Goal: Task Accomplishment & Management: Manage account settings

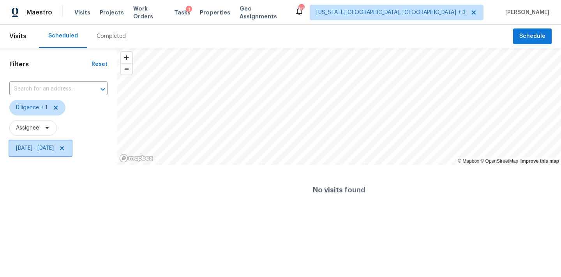
click at [72, 148] on span "Sat, Oct 04 - Sat, Oct 04" at bounding box center [40, 148] width 62 height 16
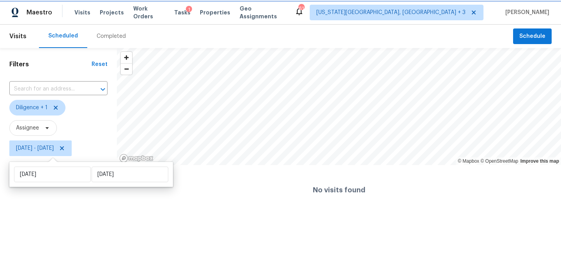
click at [65, 148] on icon at bounding box center [62, 148] width 6 height 6
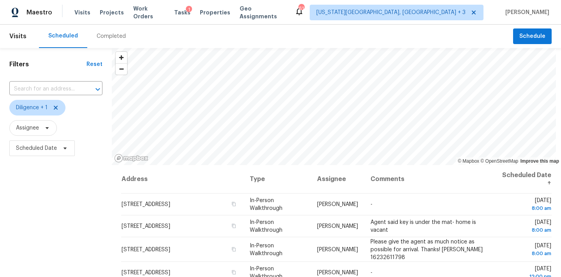
click at [85, 115] on span "Diligence + 1" at bounding box center [55, 107] width 93 height 20
click at [47, 143] on span "Scheduled Date" at bounding box center [41, 148] width 65 height 16
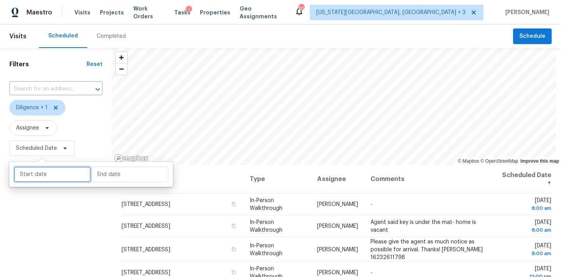
select select "9"
select select "2025"
select select "10"
select select "2025"
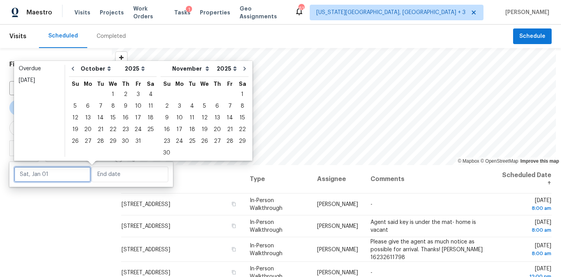
click at [60, 175] on input "text" at bounding box center [52, 174] width 77 height 16
click at [147, 103] on div "11" at bounding box center [151, 106] width 12 height 11
type input "Sat, Oct 11"
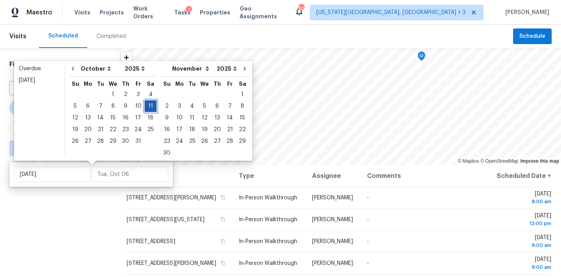
click at [147, 104] on div "11" at bounding box center [151, 106] width 12 height 11
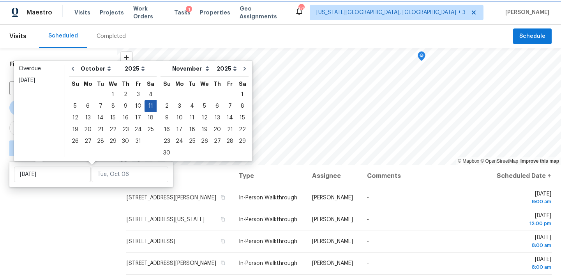
type input "Sat, Oct 11"
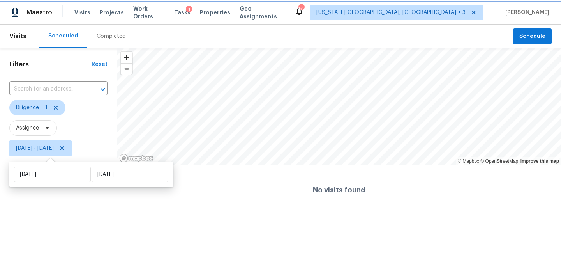
click at [72, 141] on span "Sat, Oct 11 - Sat, Oct 11" at bounding box center [40, 148] width 62 height 16
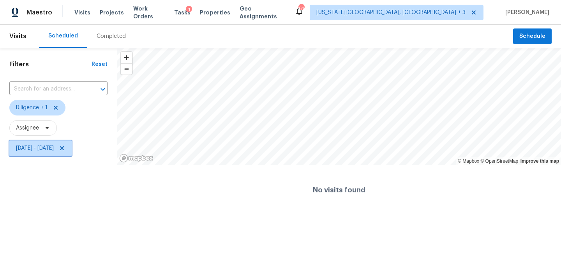
click at [72, 150] on span "Sat, Oct 11 - Sat, Oct 11" at bounding box center [40, 148] width 62 height 16
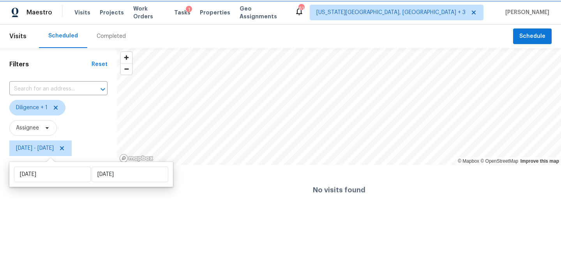
click at [72, 143] on span "Sat, Oct 11 - Sat, Oct 11" at bounding box center [40, 148] width 62 height 16
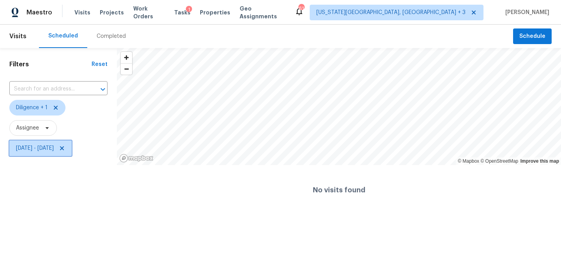
click at [64, 148] on icon at bounding box center [62, 148] width 4 height 4
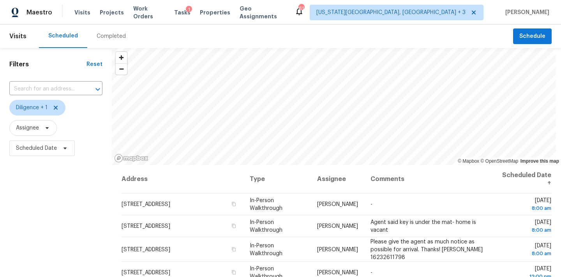
click at [42, 200] on div "Filters Reset ​ Diligence + 1 Assignee Scheduled Date" at bounding box center [56, 217] width 112 height 338
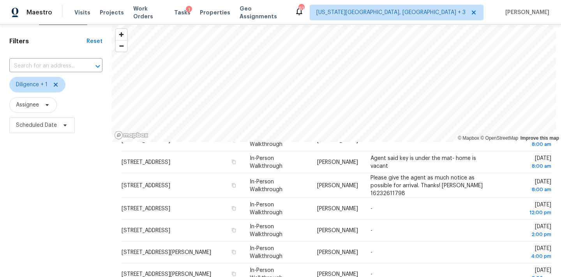
scroll to position [19, 0]
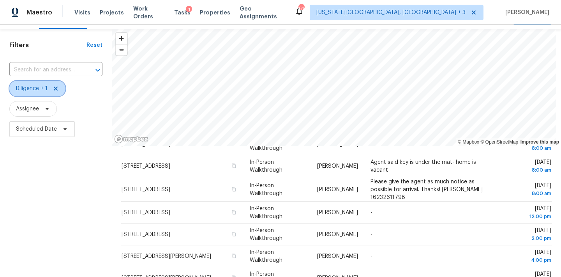
click at [60, 92] on span "Diligence + 1" at bounding box center [37, 89] width 56 height 16
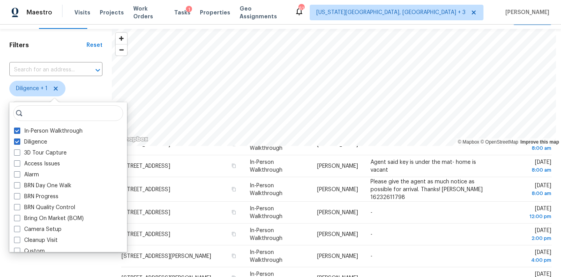
click at [90, 89] on span "Diligence + 1" at bounding box center [55, 89] width 93 height 16
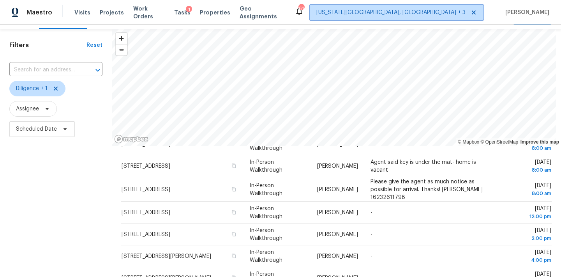
click at [423, 16] on span "[US_STATE][GEOGRAPHIC_DATA], [GEOGRAPHIC_DATA] + 3" at bounding box center [390, 13] width 149 height 8
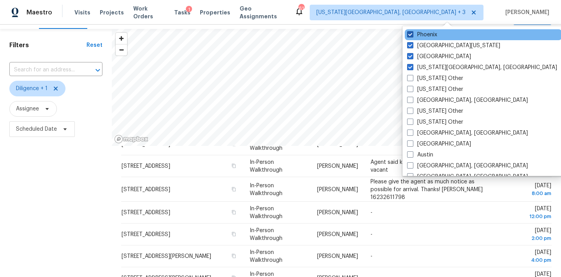
click at [429, 32] on label "Phoenix" at bounding box center [422, 35] width 30 height 8
click at [412, 32] on input "Phoenix" at bounding box center [409, 33] width 5 height 5
checkbox input "false"
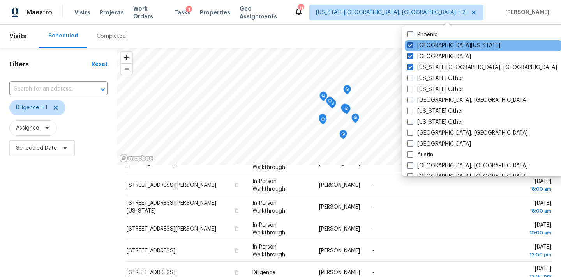
click at [427, 45] on label "Northern Colorado" at bounding box center [453, 46] width 93 height 8
click at [412, 45] on input "Northern Colorado" at bounding box center [409, 44] width 5 height 5
checkbox input "false"
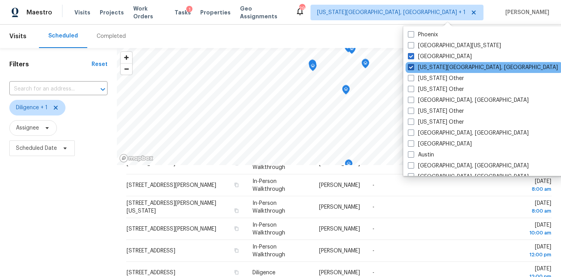
click at [421, 67] on label "Colorado Springs, CO" at bounding box center [483, 67] width 150 height 8
click at [413, 67] on input "Colorado Springs, CO" at bounding box center [410, 65] width 5 height 5
checkbox input "false"
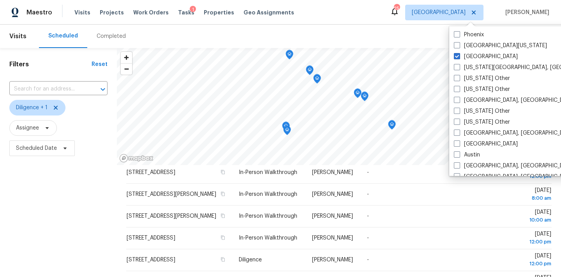
scroll to position [32, 0]
click at [368, 30] on div "Scheduled Completed" at bounding box center [276, 36] width 474 height 23
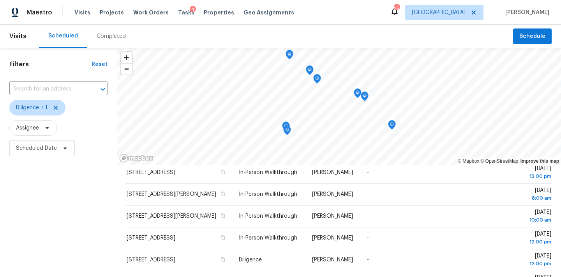
scroll to position [0, 0]
click at [109, 37] on div "Completed" at bounding box center [111, 36] width 29 height 8
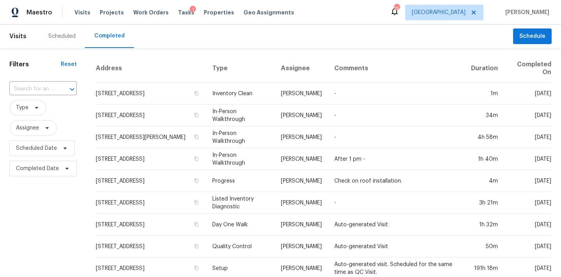
click at [49, 137] on span "Assignee" at bounding box center [42, 128] width 67 height 20
click at [55, 155] on span "Scheduled Date" at bounding box center [41, 148] width 65 height 16
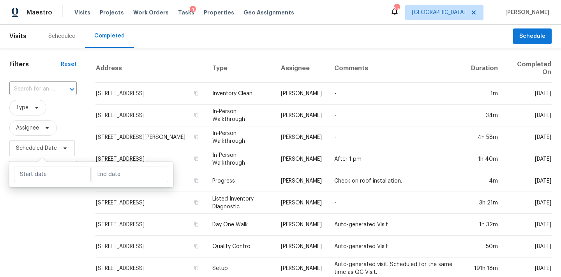
click at [70, 120] on span "Assignee" at bounding box center [42, 128] width 67 height 20
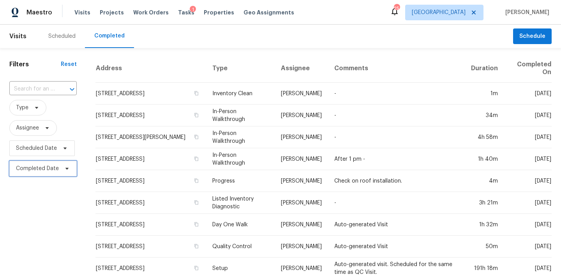
click at [39, 171] on span "Completed Date" at bounding box center [37, 168] width 43 height 8
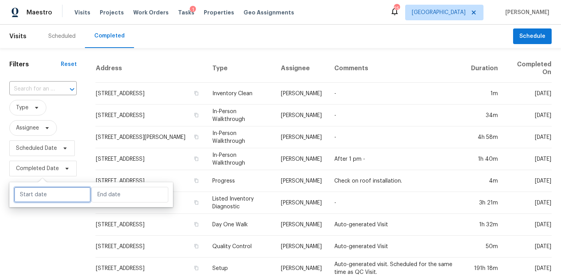
click at [37, 197] on input "text" at bounding box center [52, 195] width 77 height 16
select select "9"
select select "2025"
select select "10"
select select "2025"
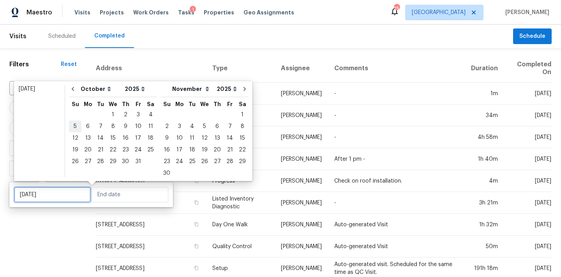
type input "Sun, Oct 05"
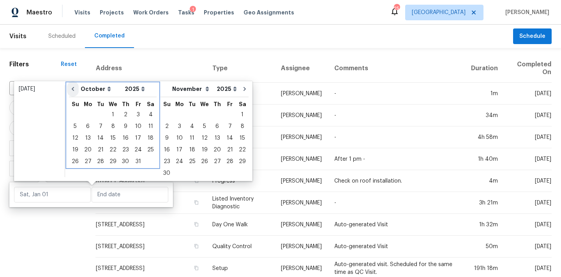
click at [75, 91] on icon "Go to previous month" at bounding box center [73, 89] width 6 height 6
select select "8"
select select "9"
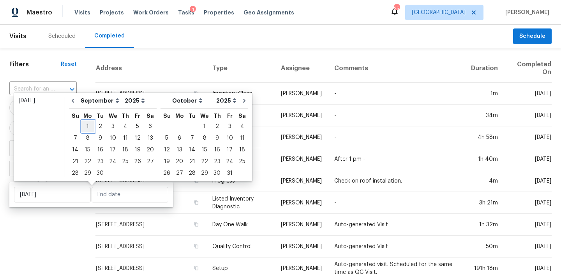
click at [87, 125] on div "1" at bounding box center [87, 126] width 12 height 11
type input "Mon, Sep 01"
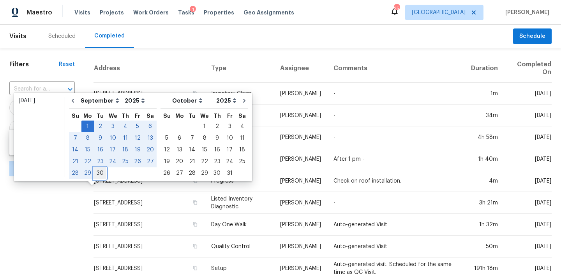
click at [99, 171] on div "30" at bounding box center [100, 173] width 12 height 11
type input "Tue, Sep 30"
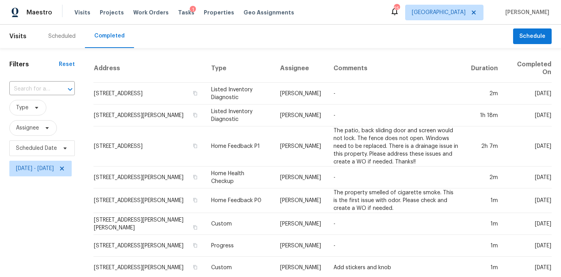
click at [30, 108] on span "Type" at bounding box center [27, 108] width 37 height 16
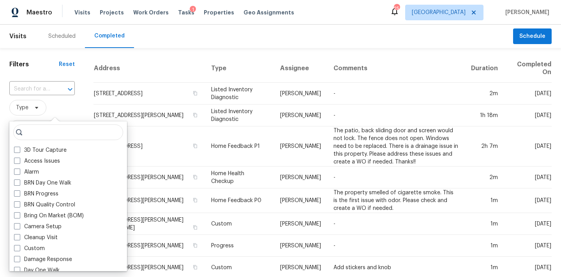
click at [60, 103] on span "Type" at bounding box center [41, 108] width 65 height 16
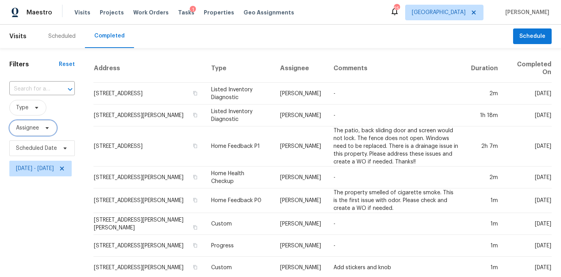
click at [41, 127] on span "Assignee" at bounding box center [33, 128] width 48 height 16
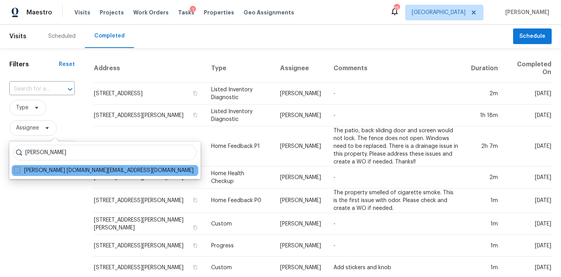
type input "david page"
click at [39, 173] on label "David Page david.page@opendoor.com" at bounding box center [104, 170] width 180 height 8
click at [19, 171] on input "David Page david.page@opendoor.com" at bounding box center [16, 168] width 5 height 5
checkbox input "true"
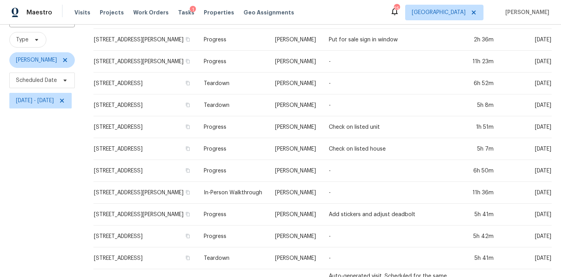
scroll to position [63, 0]
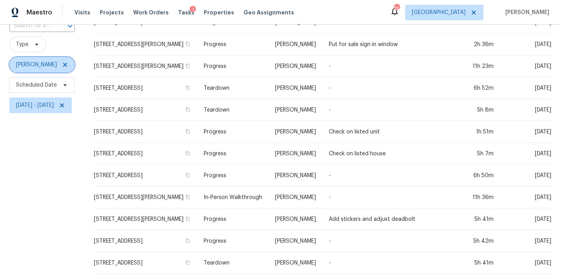
click at [63, 65] on icon at bounding box center [65, 65] width 4 height 4
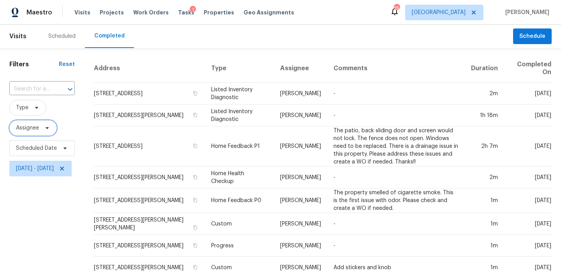
click at [32, 126] on span "Assignee" at bounding box center [27, 128] width 23 height 8
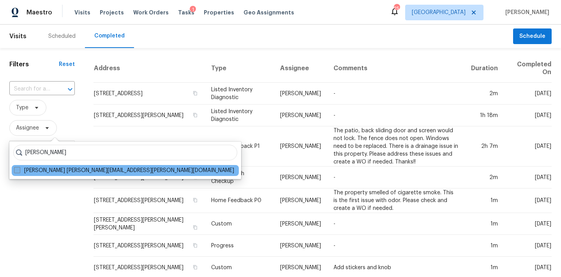
type input "andrew mccuskey"
click at [49, 170] on label "Andrew McCuskey andrew.mccuskey@opendoor.com" at bounding box center [124, 170] width 220 height 8
click at [19, 170] on input "Andrew McCuskey andrew.mccuskey@opendoor.com" at bounding box center [16, 168] width 5 height 5
checkbox input "true"
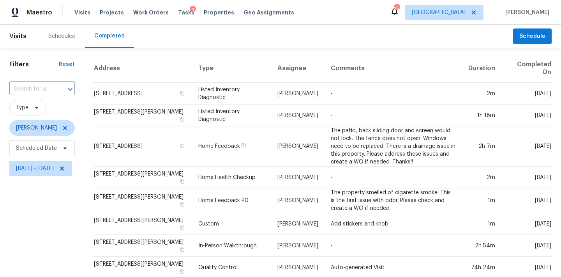
click at [68, 130] on icon at bounding box center [65, 128] width 6 height 6
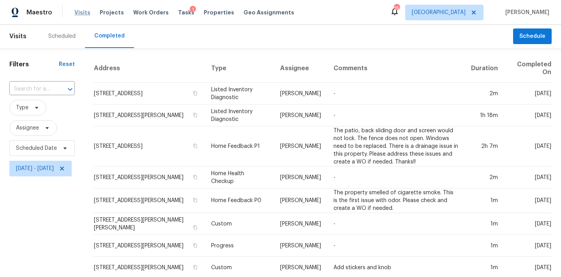
click at [83, 12] on span "Visits" at bounding box center [82, 13] width 16 height 8
click at [65, 33] on div "Scheduled" at bounding box center [61, 36] width 27 height 8
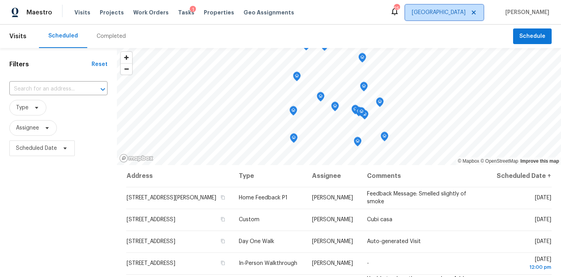
click at [462, 14] on span "Denver" at bounding box center [439, 13] width 54 height 8
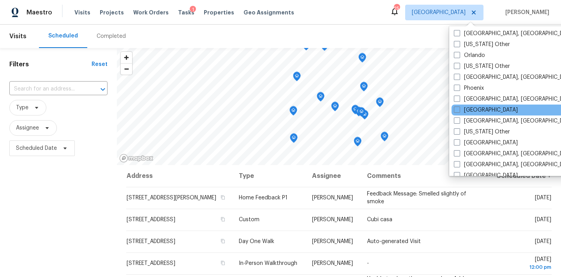
scroll to position [866, 0]
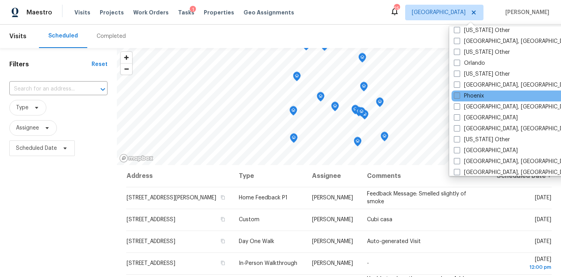
click at [468, 93] on label "Phoenix" at bounding box center [469, 96] width 30 height 8
click at [459, 93] on input "Phoenix" at bounding box center [456, 94] width 5 height 5
checkbox input "true"
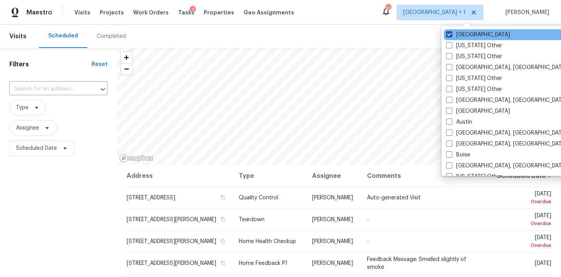
click at [450, 36] on span at bounding box center [449, 34] width 6 height 6
click at [450, 36] on input "Denver" at bounding box center [448, 33] width 5 height 5
checkbox input "false"
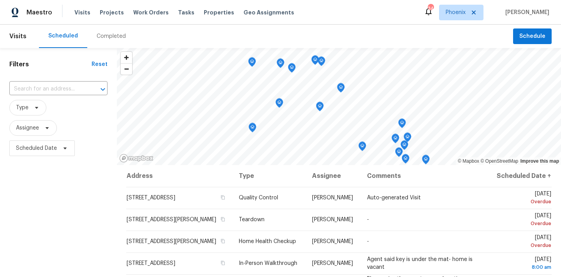
click at [370, 26] on div "Scheduled Completed" at bounding box center [276, 36] width 474 height 23
click at [44, 144] on span "Scheduled Date" at bounding box center [36, 148] width 41 height 8
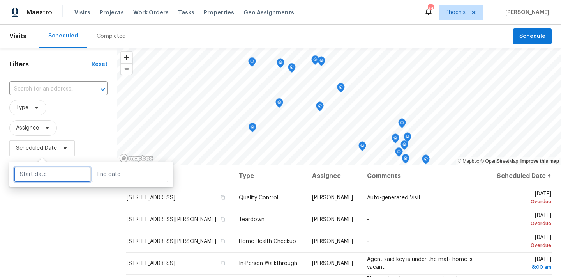
click at [53, 173] on input "text" at bounding box center [52, 174] width 77 height 16
select select "9"
select select "2025"
select select "10"
select select "2025"
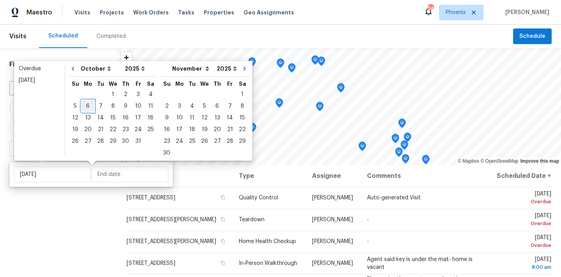
click at [87, 106] on div "6" at bounding box center [87, 106] width 13 height 11
type input "Mon, Oct 06"
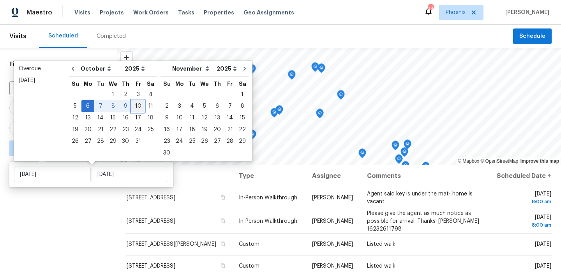
click at [140, 110] on div "10" at bounding box center [138, 106] width 13 height 11
type input "Fri, Oct 10"
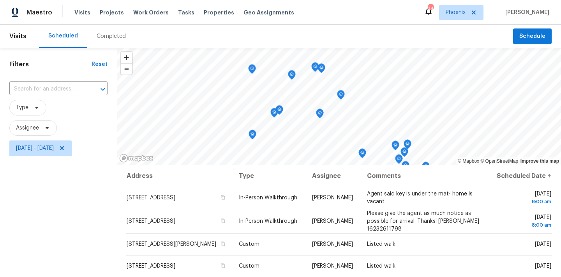
click at [67, 219] on div "Filters Reset ​ Type Assignee Mon, Oct 06 - Fri, Oct 10" at bounding box center [58, 217] width 117 height 338
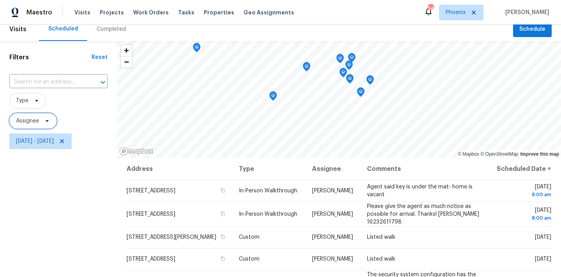
click at [37, 122] on span "Assignee" at bounding box center [27, 121] width 23 height 8
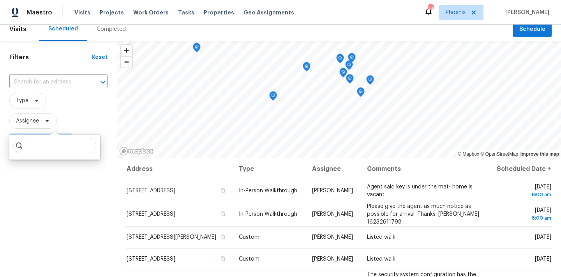
click at [46, 151] on input "search" at bounding box center [54, 146] width 83 height 16
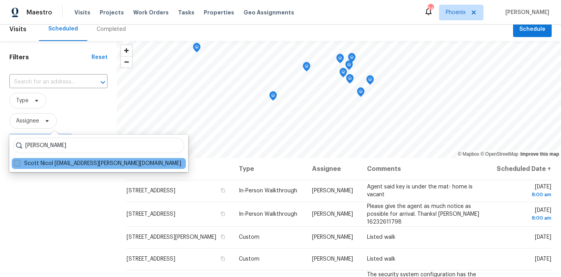
type input "scott nicol"
click at [52, 163] on label "Scott Nicol scott.nicol@opendoor.com" at bounding box center [97, 163] width 167 height 8
click at [19, 163] on input "Scott Nicol scott.nicol@opendoor.com" at bounding box center [16, 161] width 5 height 5
checkbox input "true"
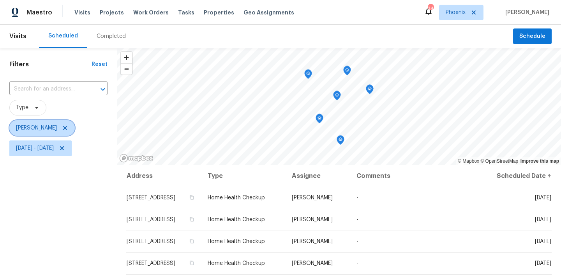
click at [41, 130] on span "[PERSON_NAME]" at bounding box center [36, 128] width 41 height 8
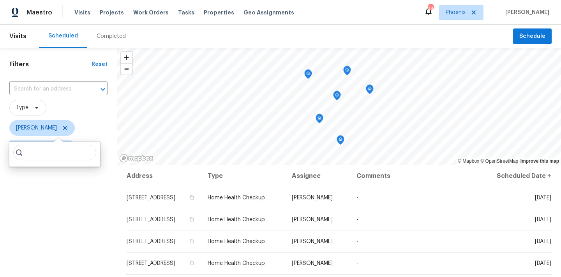
click at [34, 149] on input "search" at bounding box center [54, 153] width 83 height 16
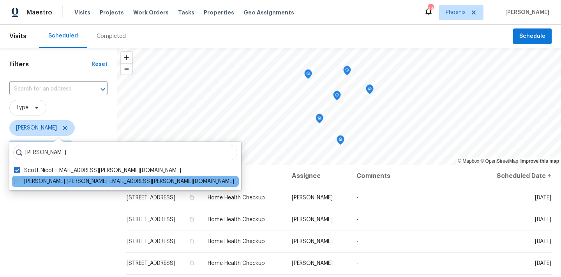
type input "austin hatch"
click at [41, 181] on label "Austin Hatch austin.hatch@opendoor.com" at bounding box center [124, 181] width 220 height 8
click at [19, 181] on input "Austin Hatch austin.hatch@opendoor.com" at bounding box center [16, 179] width 5 height 5
checkbox input "true"
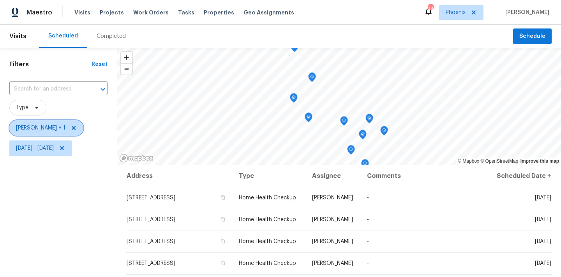
click at [28, 123] on span "Scott Nicol + 1" at bounding box center [46, 128] width 74 height 16
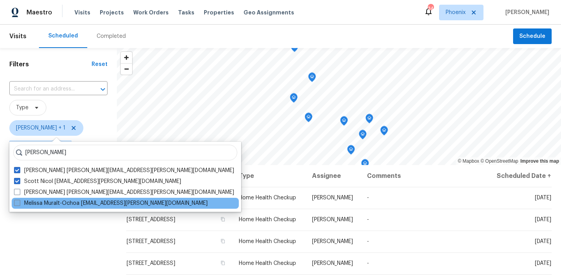
type input "melissa muralt"
click at [58, 201] on label "Melissa Muralt-Ochoa melissa.muralt@opendoor.com" at bounding box center [111, 203] width 194 height 8
click at [19, 201] on input "Melissa Muralt-Ochoa melissa.muralt@opendoor.com" at bounding box center [16, 201] width 5 height 5
checkbox input "true"
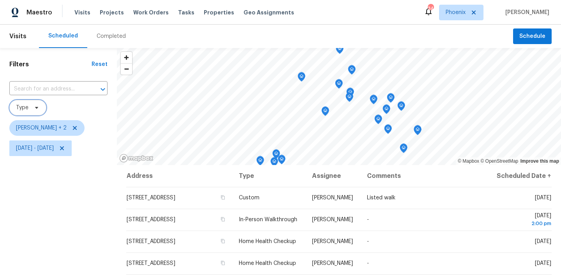
click at [35, 110] on icon at bounding box center [37, 107] width 6 height 6
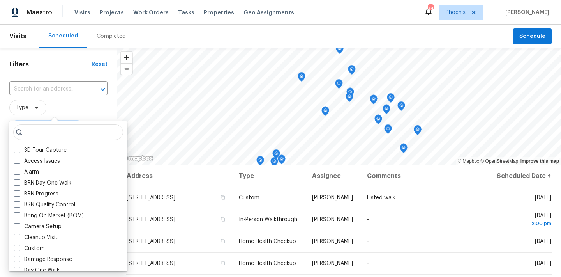
click at [63, 112] on span "Type" at bounding box center [58, 108] width 98 height 16
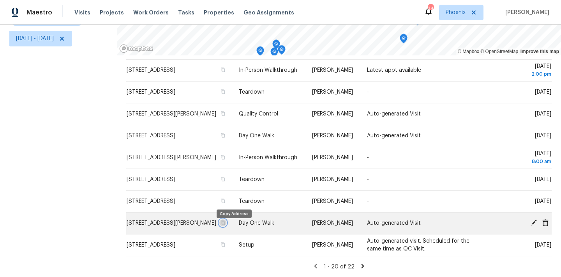
click at [225, 225] on icon "button" at bounding box center [222, 222] width 5 height 5
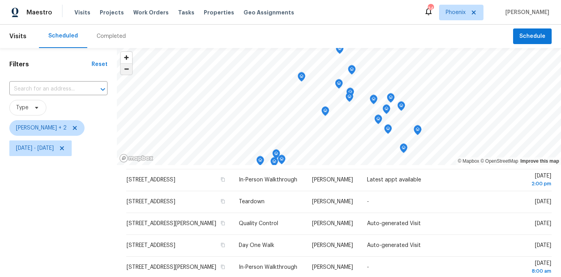
click at [122, 69] on span "Zoom out" at bounding box center [126, 68] width 11 height 11
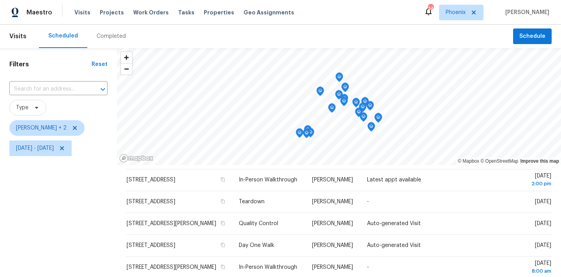
click at [338, 78] on icon "Map marker" at bounding box center [339, 77] width 2 height 2
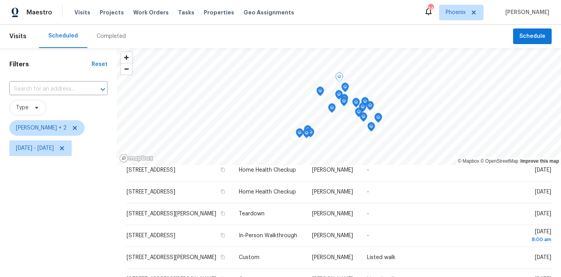
click at [319, 91] on icon "Map marker" at bounding box center [320, 91] width 2 height 2
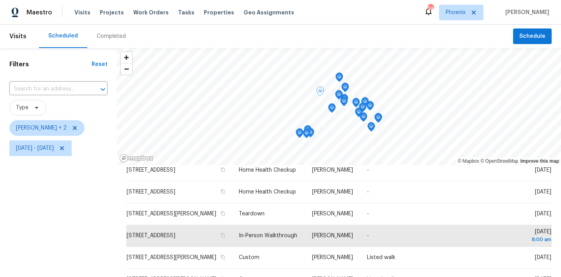
click at [342, 88] on icon "Map marker" at bounding box center [345, 87] width 7 height 9
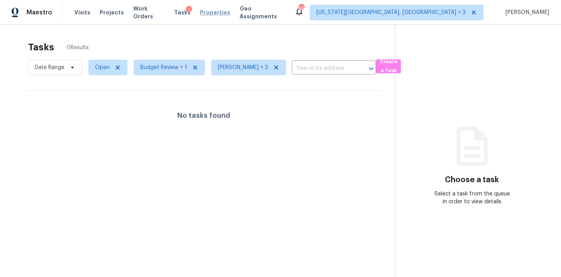
click at [203, 11] on span "Properties" at bounding box center [215, 13] width 30 height 8
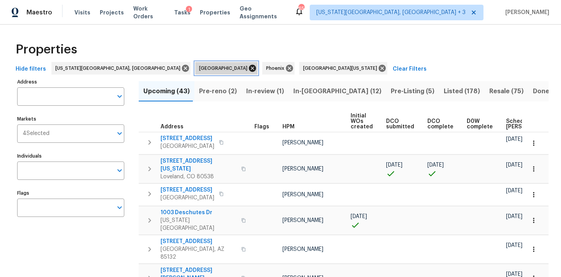
click at [248, 69] on icon at bounding box center [252, 68] width 9 height 9
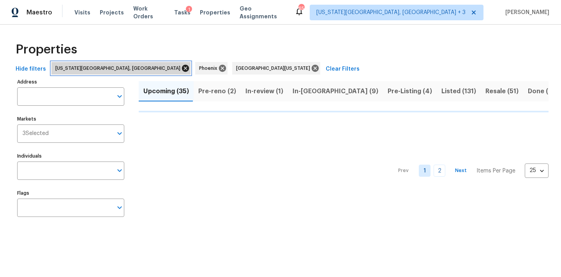
click at [181, 68] on icon at bounding box center [185, 68] width 9 height 9
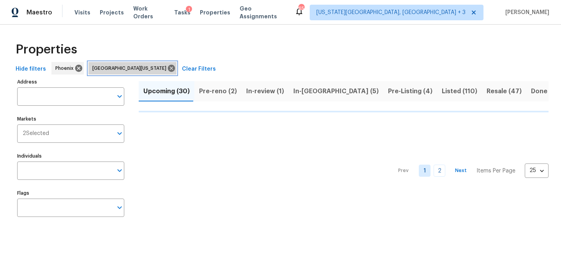
click at [138, 73] on div "Northern Colorado" at bounding box center [132, 68] width 88 height 12
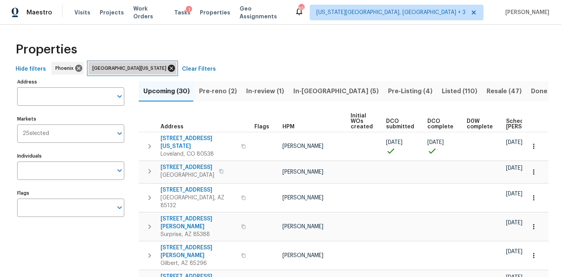
click at [168, 69] on icon at bounding box center [171, 68] width 7 height 7
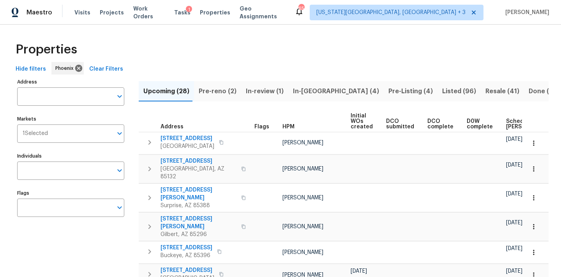
click at [303, 83] on button "In-[GEOGRAPHIC_DATA] (4)" at bounding box center [335, 91] width 95 height 20
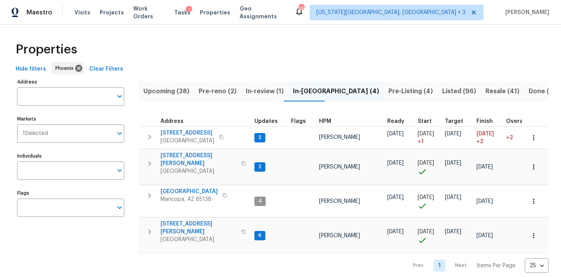
click at [262, 91] on span "In-review (1)" at bounding box center [265, 91] width 38 height 11
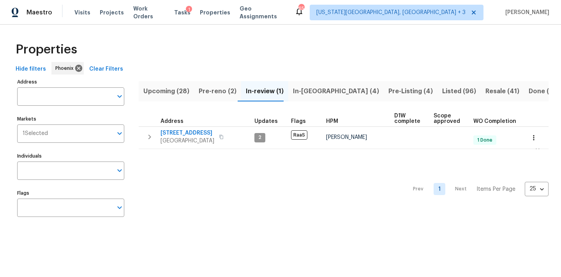
click at [217, 93] on span "Pre-reno (2)" at bounding box center [218, 91] width 38 height 11
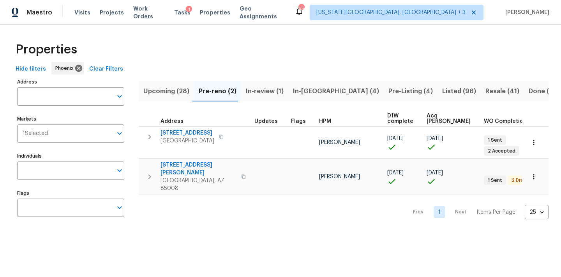
click at [277, 88] on span "In-review (1)" at bounding box center [265, 91] width 38 height 11
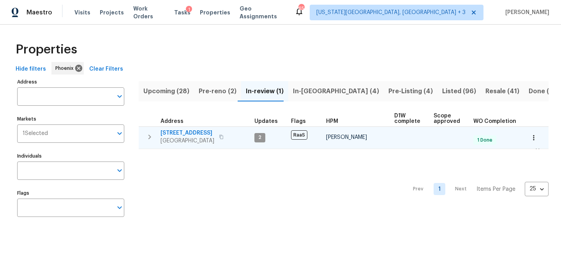
click at [153, 132] on icon "button" at bounding box center [149, 136] width 9 height 9
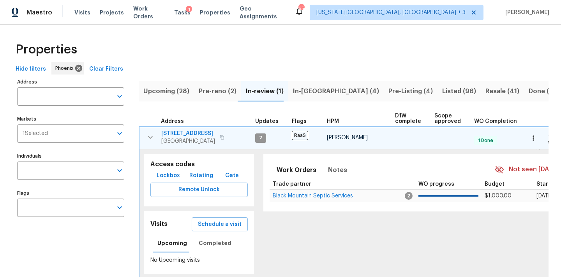
click at [174, 130] on span "7118 E Arbor Ave" at bounding box center [188, 133] width 54 height 8
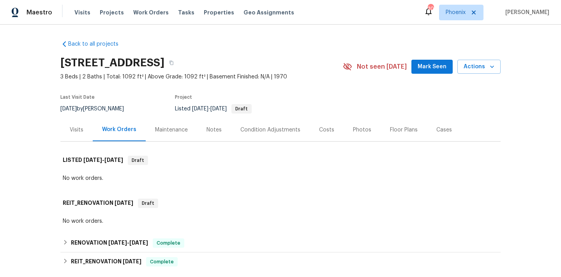
click at [86, 132] on div "Visits" at bounding box center [76, 129] width 32 height 23
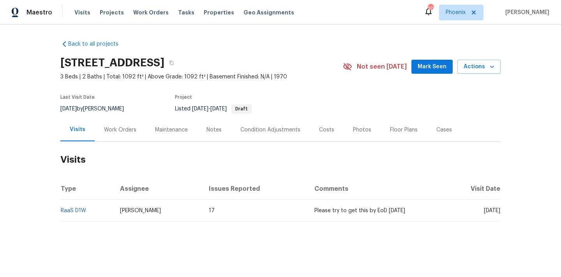
click at [118, 138] on div "Work Orders" at bounding box center [120, 129] width 51 height 23
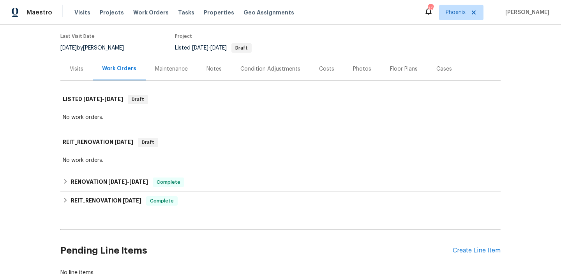
scroll to position [79, 0]
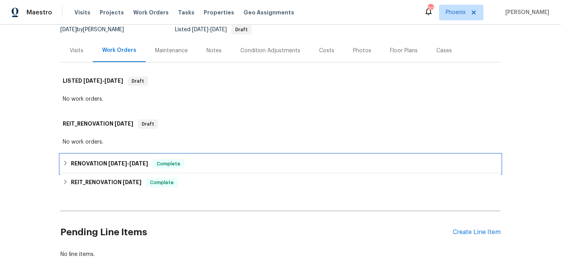
click at [66, 163] on icon at bounding box center [65, 162] width 3 height 5
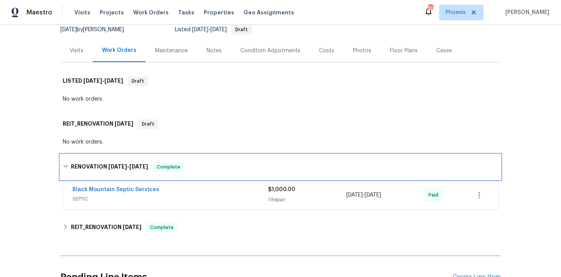
click at [61, 164] on div "RENOVATION 12/12/24 - 12/16/24 Complete" at bounding box center [280, 166] width 440 height 25
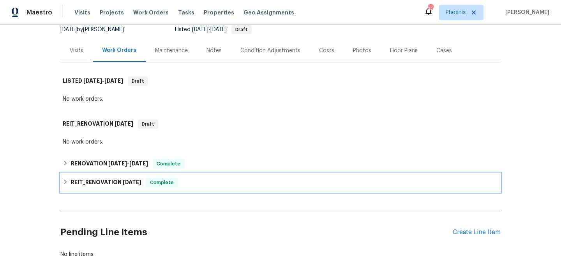
click at [63, 186] on div "REIT_RENOVATION 11/25/24 Complete" at bounding box center [281, 182] width 436 height 9
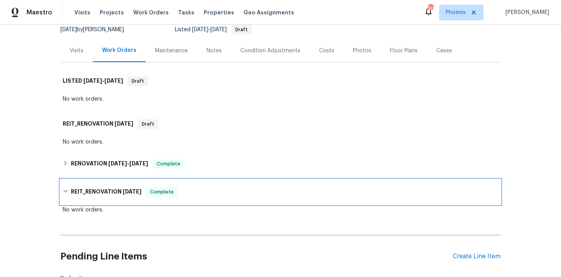
click at [63, 186] on div "REIT_RENOVATION 11/25/24 Complete" at bounding box center [280, 191] width 440 height 25
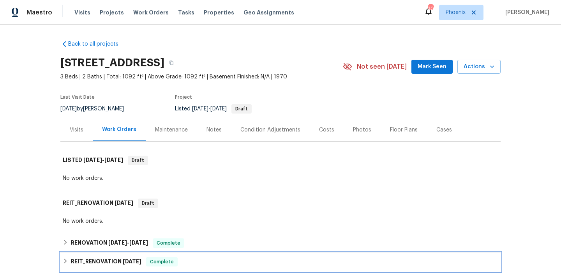
scroll to position [0, 0]
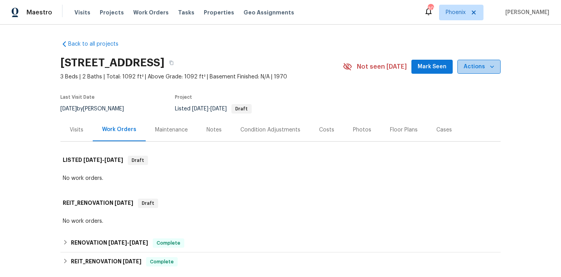
click at [491, 67] on icon "button" at bounding box center [492, 66] width 4 height 2
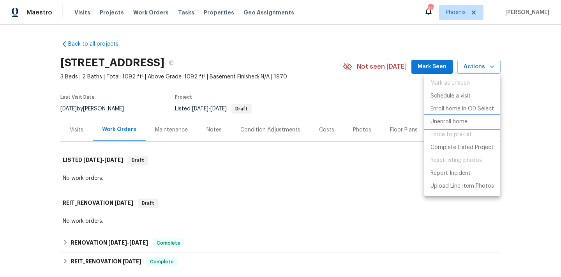
click at [471, 125] on li "Unenroll home" at bounding box center [462, 121] width 76 height 13
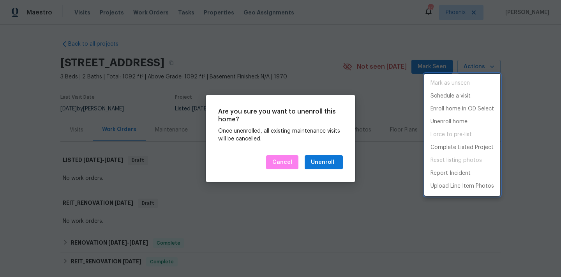
click at [281, 161] on div at bounding box center [280, 138] width 561 height 277
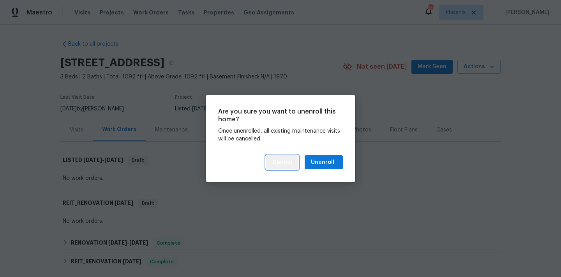
click at [289, 162] on span "Cancel" at bounding box center [282, 162] width 20 height 10
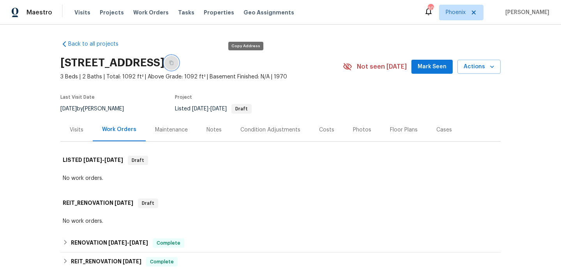
click at [174, 63] on icon "button" at bounding box center [171, 62] width 5 height 5
click at [494, 68] on icon "button" at bounding box center [492, 67] width 8 height 8
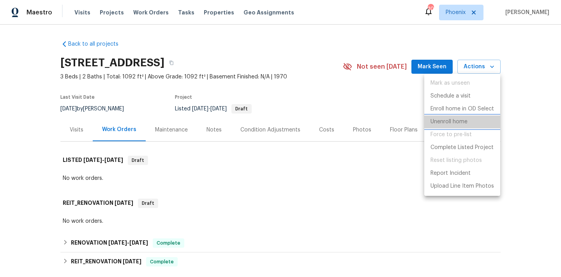
click at [461, 120] on p "Unenroll home" at bounding box center [448, 122] width 37 height 8
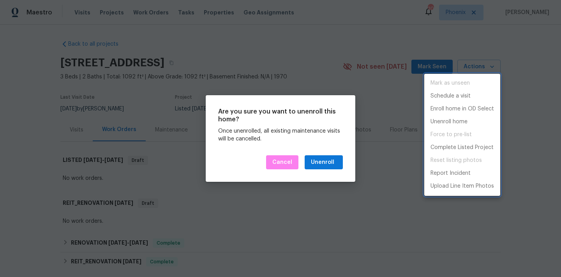
click at [332, 156] on div at bounding box center [280, 138] width 561 height 277
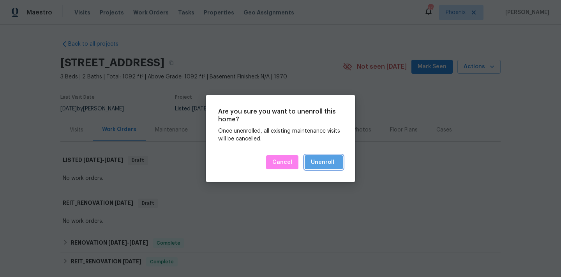
click at [321, 164] on div "Unenroll" at bounding box center [322, 162] width 23 height 10
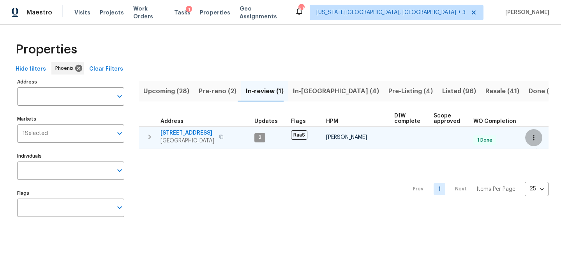
click at [535, 138] on icon "button" at bounding box center [534, 138] width 8 height 8
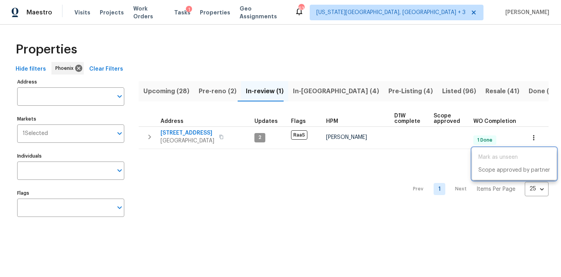
click at [302, 220] on div at bounding box center [280, 138] width 561 height 277
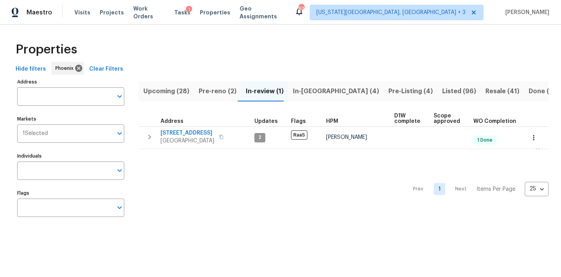
click at [225, 91] on span "Pre-reno (2)" at bounding box center [218, 91] width 38 height 11
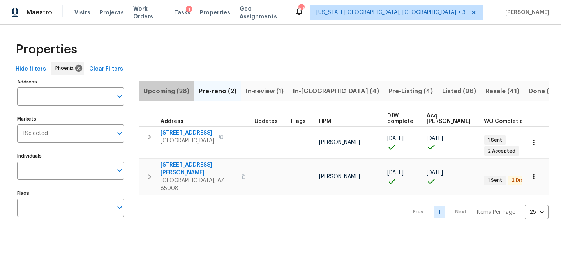
click at [182, 90] on span "Upcoming (28)" at bounding box center [166, 91] width 46 height 11
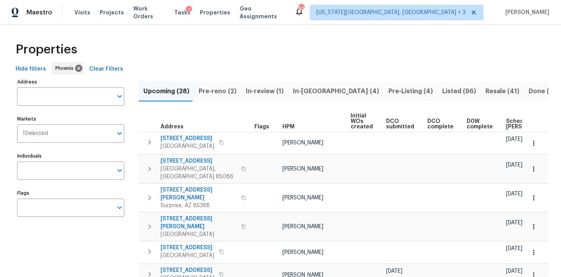
click at [506, 127] on span "Scheduled COE" at bounding box center [528, 123] width 44 height 11
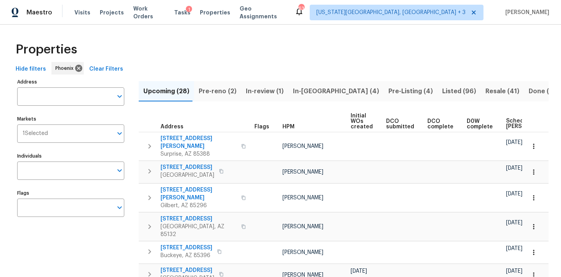
click at [258, 72] on div "Hide filters Phoenix Clear Filters" at bounding box center [280, 69] width 536 height 14
click at [317, 93] on span "In-[GEOGRAPHIC_DATA] (4)" at bounding box center [336, 91] width 86 height 11
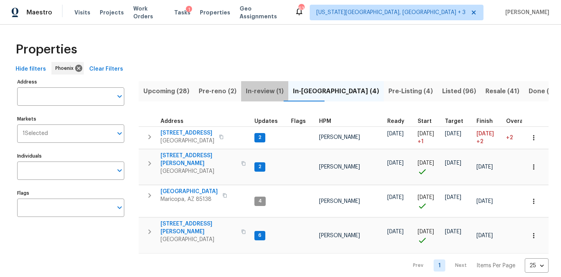
click at [258, 90] on span "In-review (1)" at bounding box center [265, 91] width 38 height 11
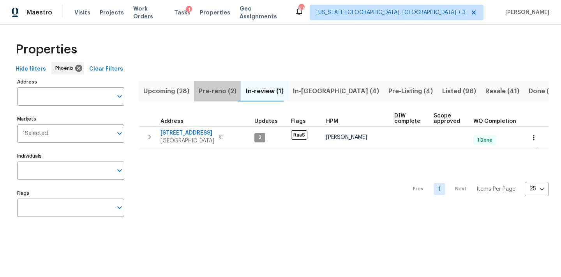
click at [220, 96] on span "Pre-reno (2)" at bounding box center [218, 91] width 38 height 11
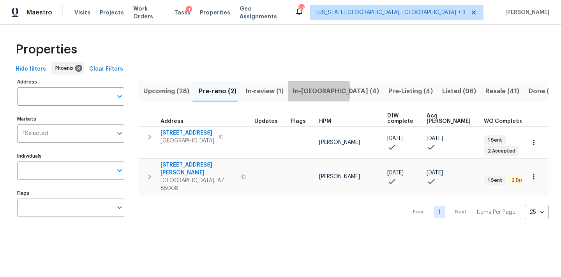
click at [314, 90] on span "In-[GEOGRAPHIC_DATA] (4)" at bounding box center [336, 91] width 86 height 11
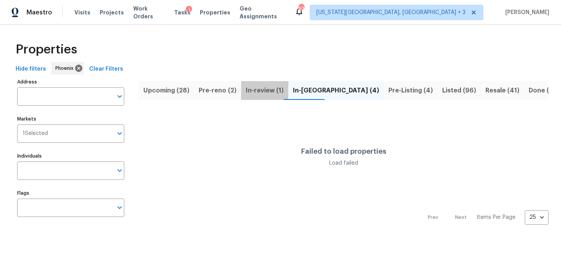
click at [264, 89] on span "In-review (1)" at bounding box center [265, 90] width 38 height 11
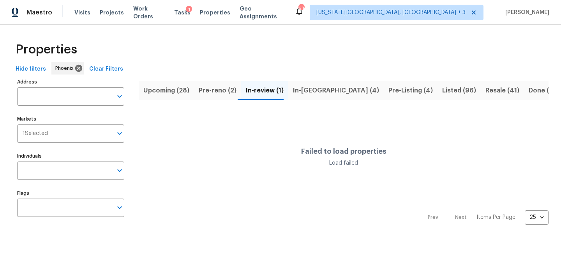
click at [317, 91] on span "In-[GEOGRAPHIC_DATA] (4)" at bounding box center [336, 90] width 86 height 11
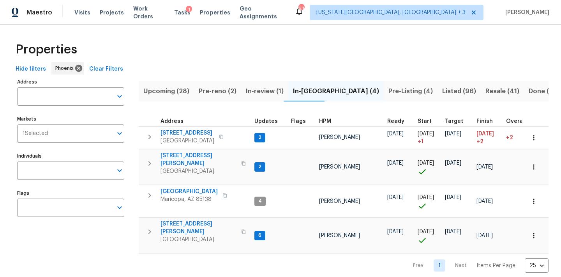
click at [105, 246] on div "Address Address Markets 1 Selected Markets Individuals Individuals Flags Flags" at bounding box center [75, 174] width 117 height 196
click at [317, 24] on div "Maestro Visits Projects Work Orders Tasks 1 Properties Geo Assignments [STREET_…" at bounding box center [280, 12] width 561 height 25
click at [340, 47] on div "Properties" at bounding box center [280, 49] width 536 height 25
